Goal: Task Accomplishment & Management: Use online tool/utility

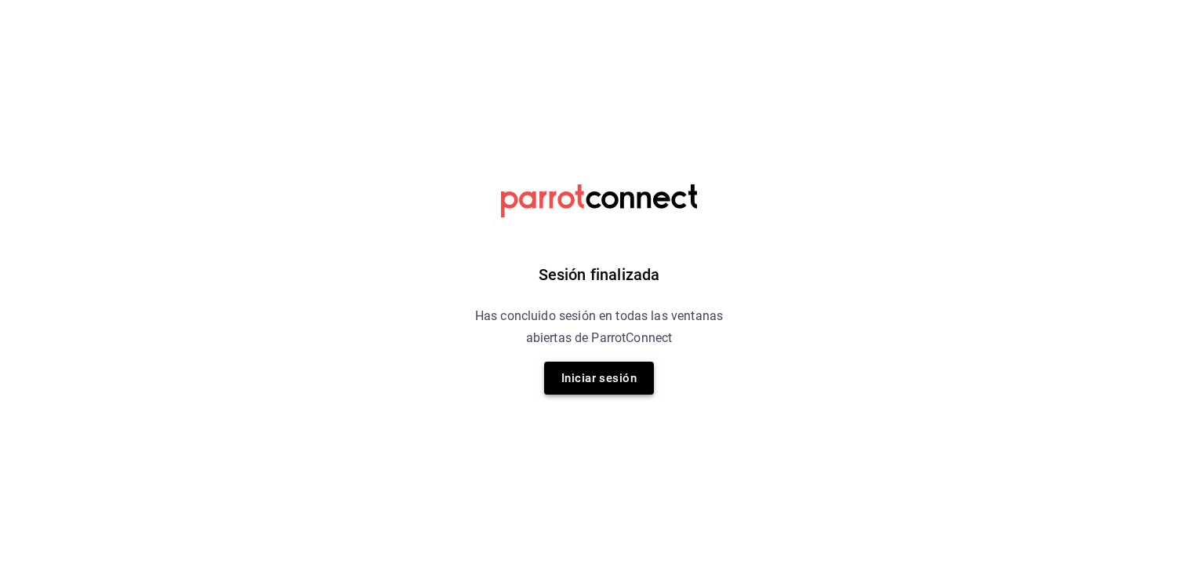
click at [600, 368] on button "Iniciar sesión" at bounding box center [599, 377] width 110 height 33
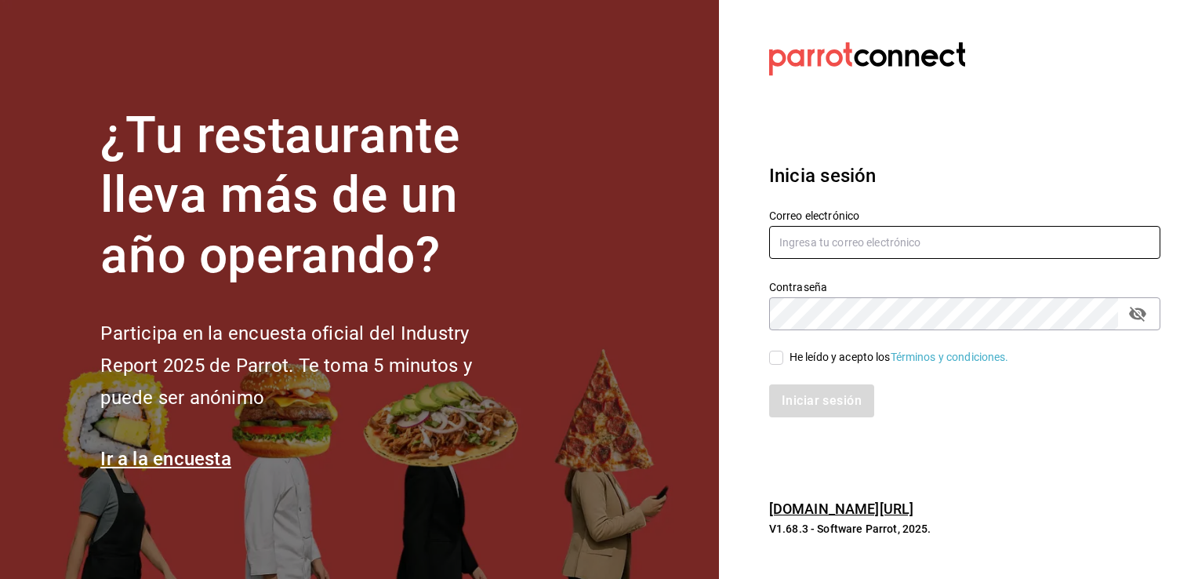
type input "[EMAIL_ADDRESS][PERSON_NAME][DOMAIN_NAME]"
click at [775, 354] on input "He leído y acepto los Términos y condiciones." at bounding box center [776, 357] width 14 height 14
checkbox input "true"
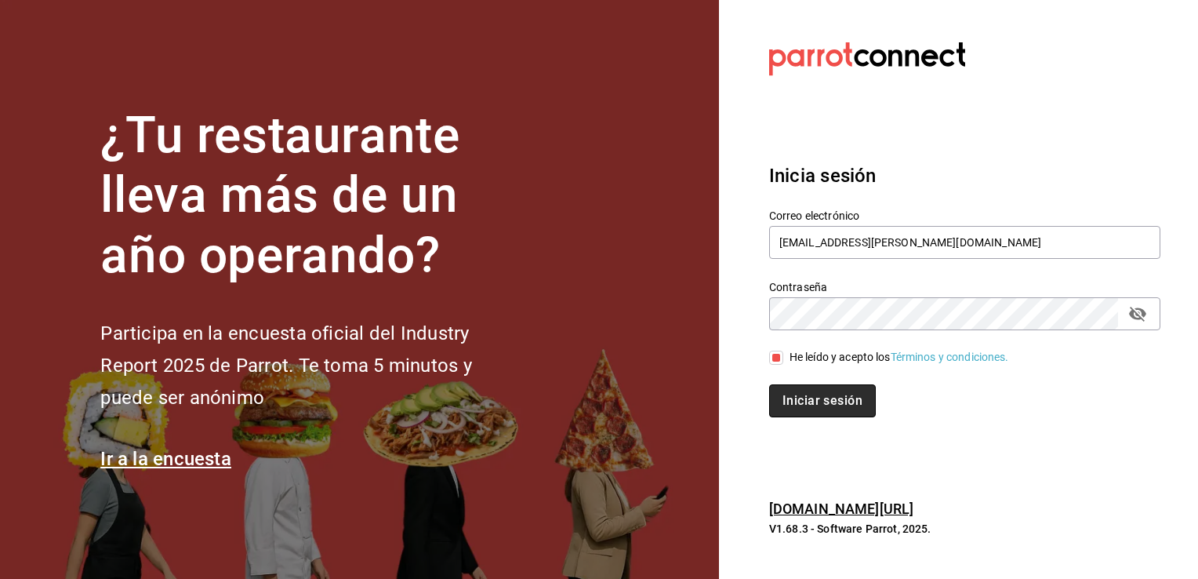
click at [819, 401] on button "Iniciar sesión" at bounding box center [822, 400] width 107 height 33
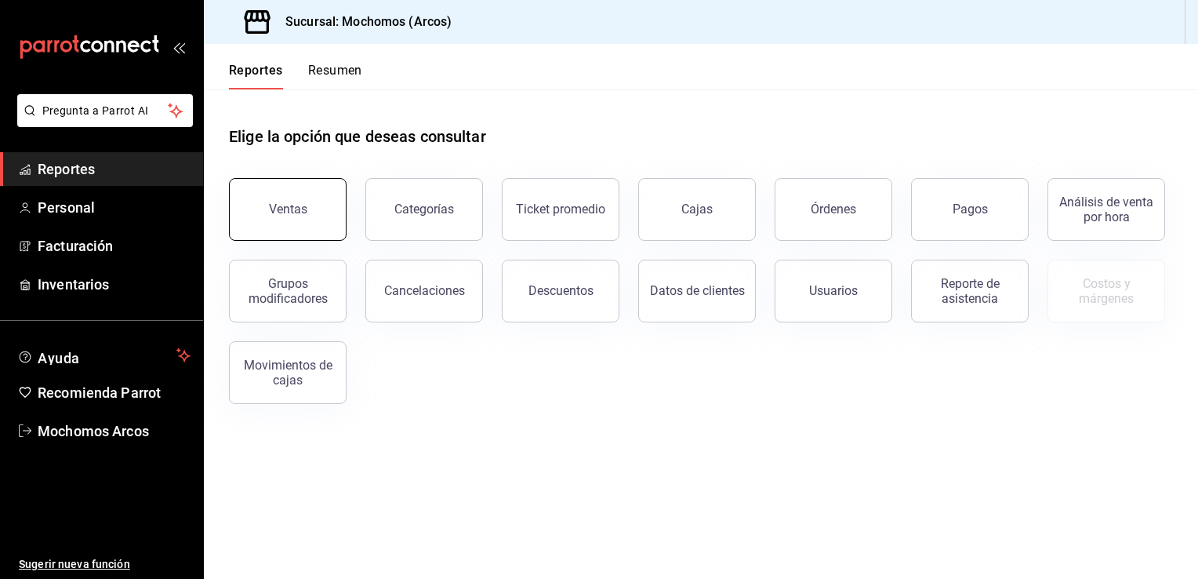
click at [299, 203] on div "Ventas" at bounding box center [288, 208] width 38 height 15
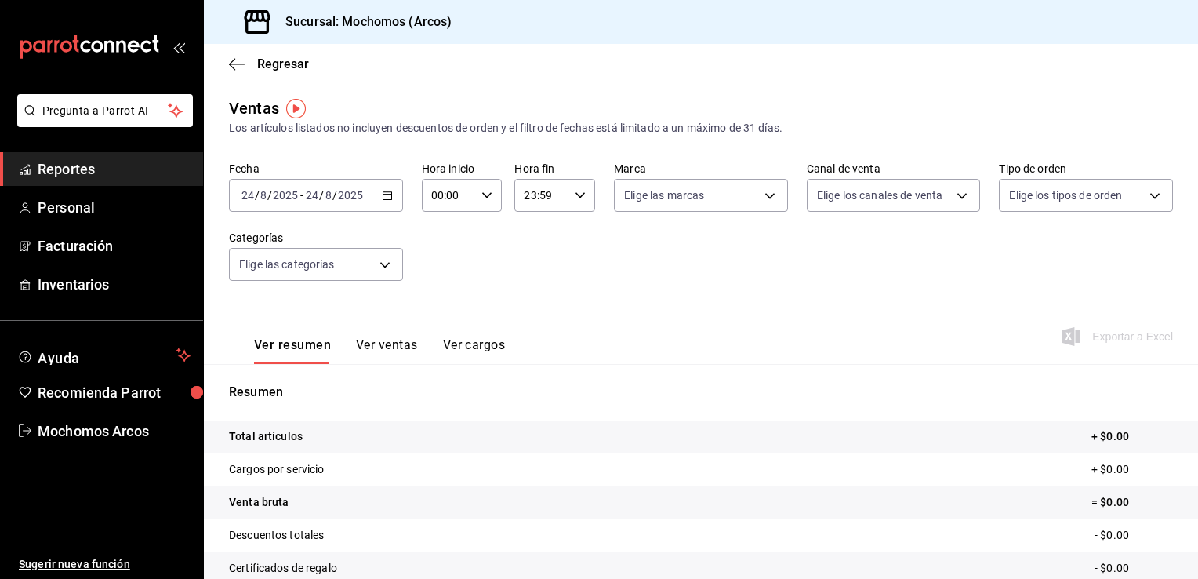
click at [381, 187] on div "2025-08-24 24 / 8 / 2025 - 2025-08-24 24 / 8 / 2025" at bounding box center [316, 195] width 174 height 33
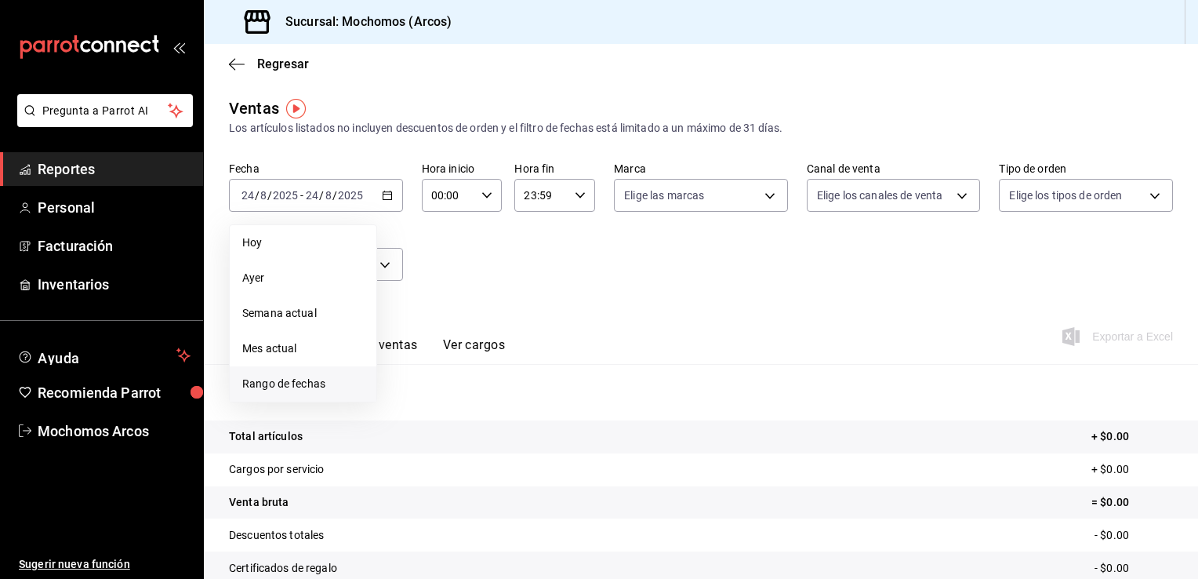
click at [322, 384] on span "Rango de fechas" at bounding box center [303, 384] width 122 height 16
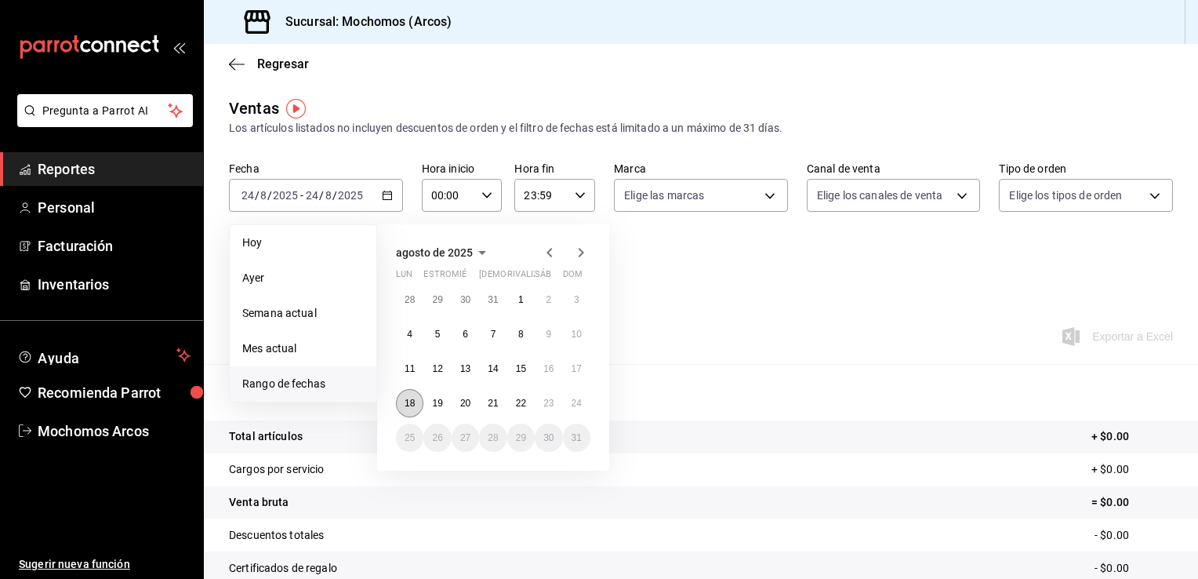
click at [406, 409] on button "18" at bounding box center [409, 403] width 27 height 28
click at [576, 408] on button "24" at bounding box center [576, 403] width 27 height 28
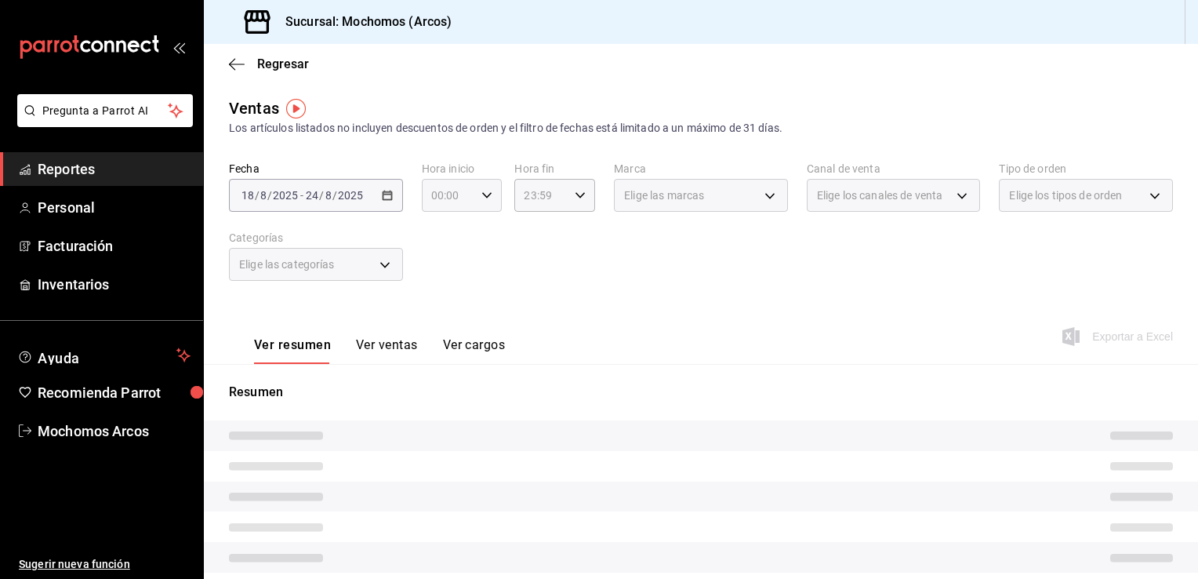
click at [475, 200] on div "00:00 Hora inicio" at bounding box center [462, 195] width 81 height 33
click at [441, 314] on span "02" at bounding box center [439, 310] width 15 height 13
type input "02:00"
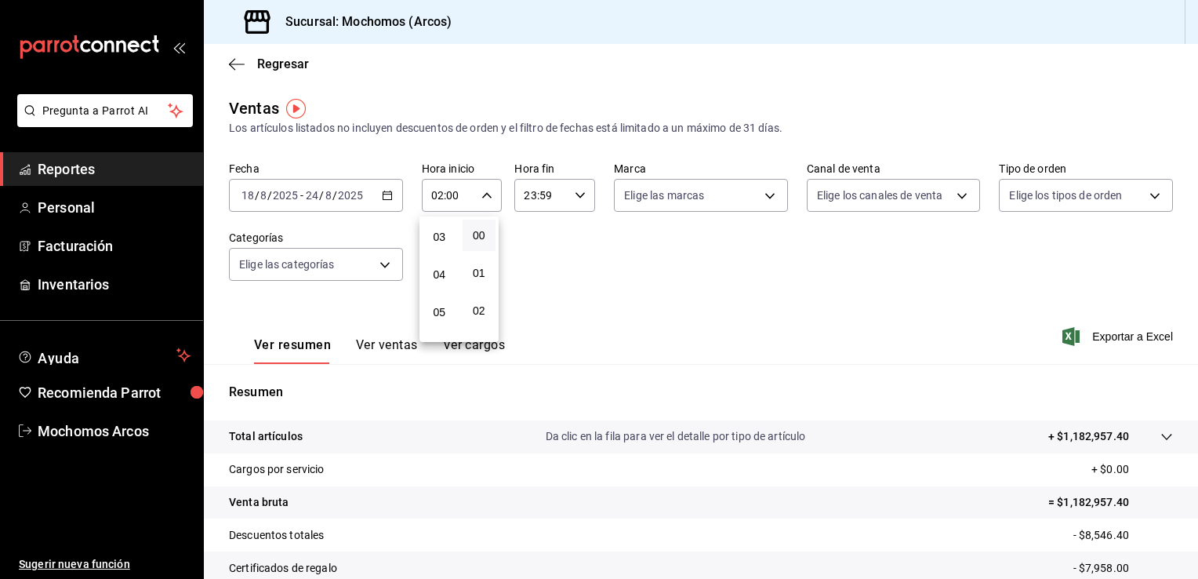
scroll to position [125, 0]
click at [439, 302] on span "05" at bounding box center [439, 298] width 15 height 13
type input "05:00"
click at [578, 192] on div at bounding box center [599, 289] width 1198 height 579
click at [578, 192] on icon "button" at bounding box center [580, 195] width 11 height 11
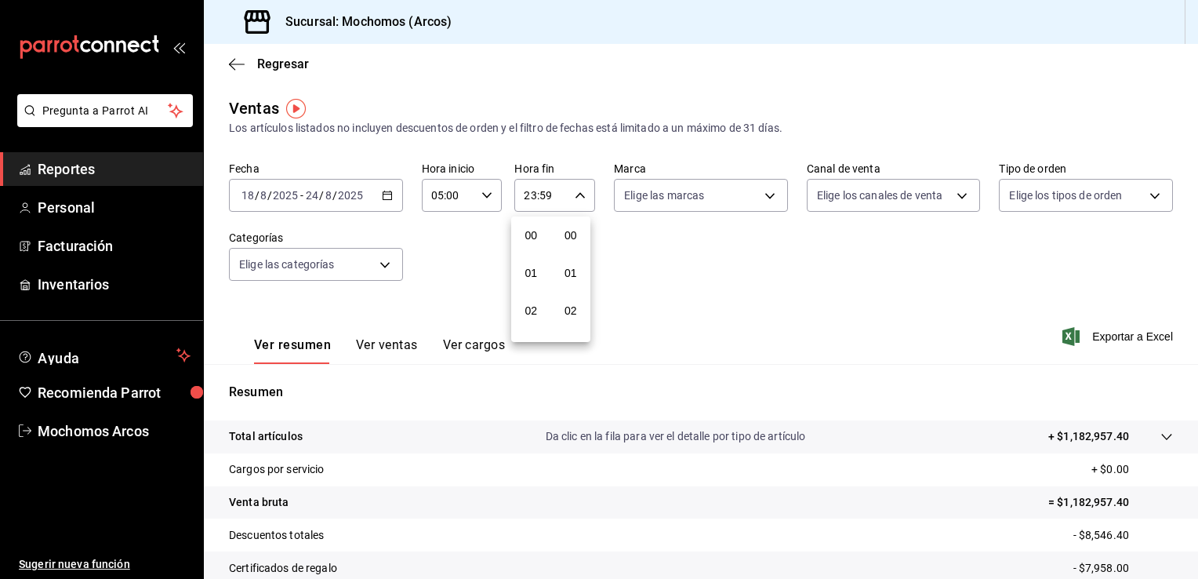
scroll to position [2170, 0]
click at [525, 285] on span "22" at bounding box center [531, 285] width 15 height 13
type input "22:59"
click at [532, 240] on span "05" at bounding box center [531, 235] width 15 height 13
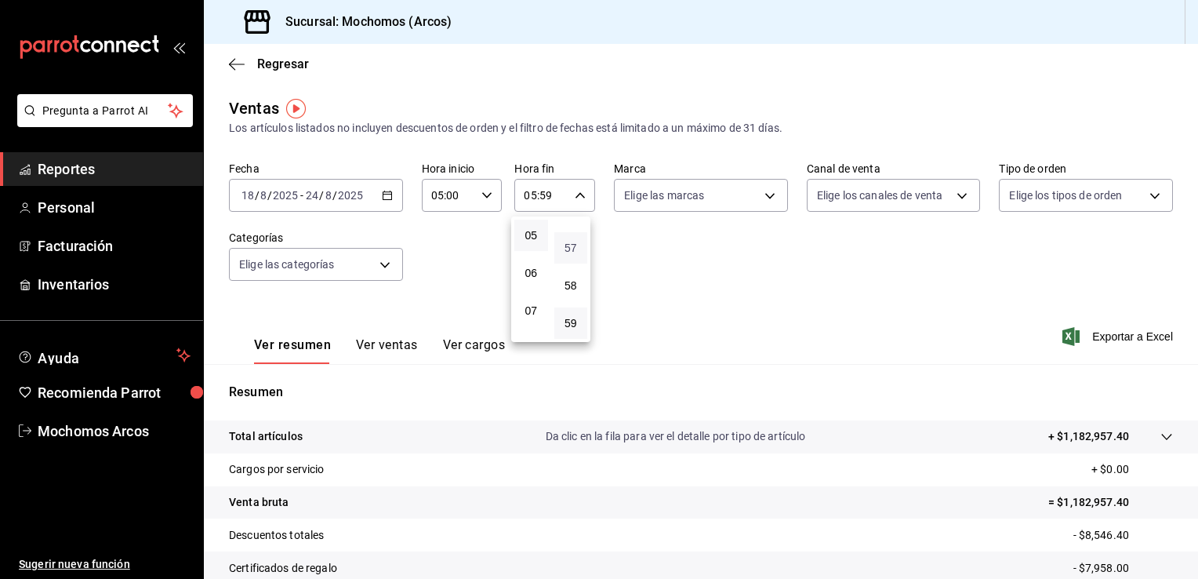
click at [574, 243] on span "57" at bounding box center [571, 247] width 15 height 13
type input "05:57"
click at [571, 230] on span "00" at bounding box center [571, 235] width 15 height 13
type input "05:00"
click at [677, 255] on div at bounding box center [599, 289] width 1198 height 579
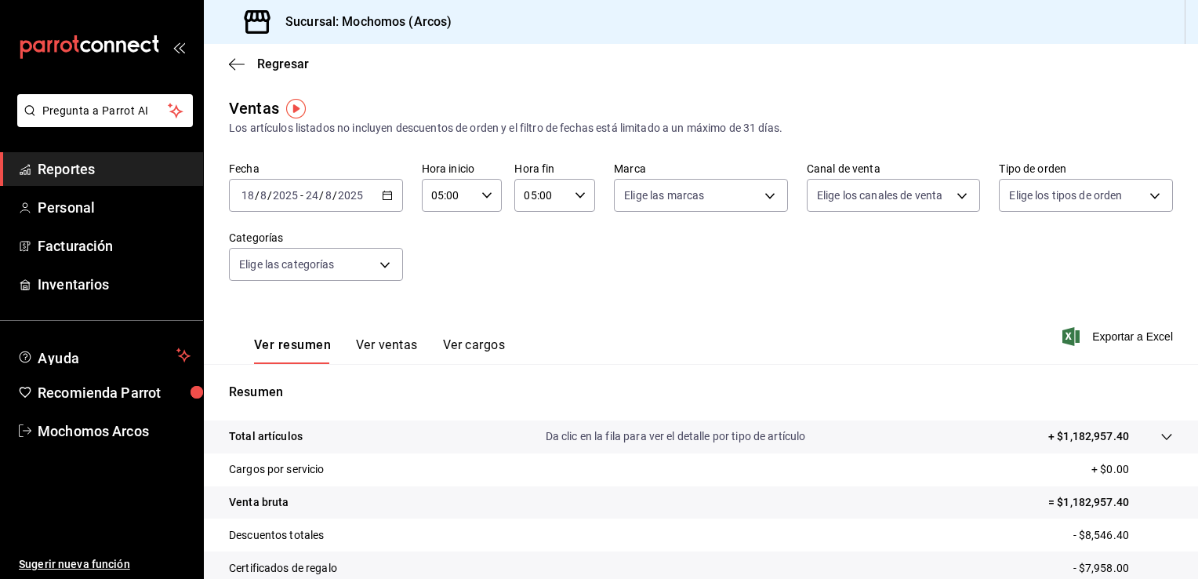
click at [1103, 325] on div "Ver resumen Ver ventas Ver cargos Exportar a Excel" at bounding box center [701, 331] width 994 height 64
click at [1092, 337] on font "Exportar a Excel" at bounding box center [1132, 336] width 81 height 13
click at [386, 199] on icon "button" at bounding box center [387, 195] width 11 height 11
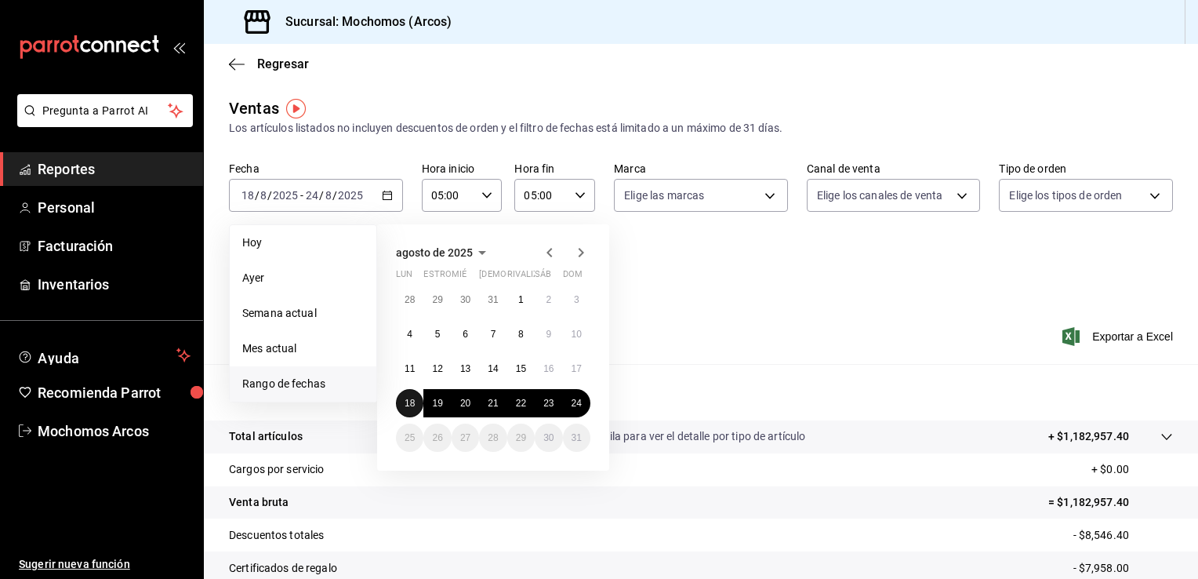
click at [410, 400] on abbr "18" at bounding box center [410, 402] width 10 height 11
click at [577, 403] on abbr "24" at bounding box center [577, 402] width 10 height 11
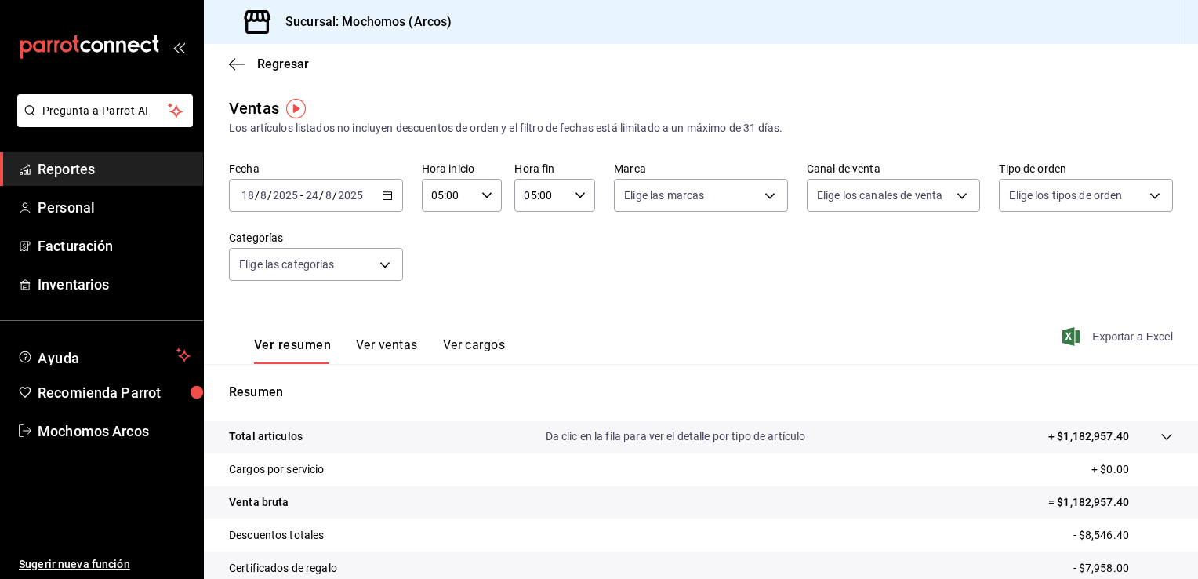
click at [1107, 334] on font "Exportar a Excel" at bounding box center [1132, 336] width 81 height 13
